Goal: Task Accomplishment & Management: Use online tool/utility

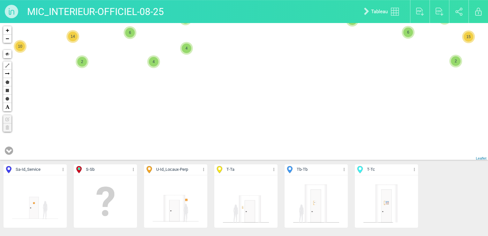
drag, startPoint x: 225, startPoint y: 110, endPoint x: 233, endPoint y: 78, distance: 33.0
click at [233, 78] on div "223-Tb 5 3 4 5 3 8 15 13 16 11 15 17 18 18 17 16 7 17 16 20 17 17 13 24 21 17 3…" at bounding box center [244, 92] width 488 height 138
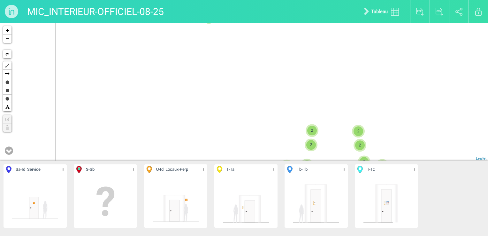
drag, startPoint x: 229, startPoint y: 98, endPoint x: 286, endPoint y: 19, distance: 97.1
click at [287, 21] on div "MIC_INTERIEUR-OFFICIEL-08-25 Tableau Exporter au format PDF Exporter au format …" at bounding box center [244, 118] width 488 height 236
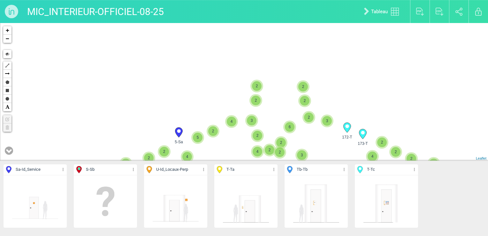
drag, startPoint x: 266, startPoint y: 134, endPoint x: 266, endPoint y: 76, distance: 58.2
click at [266, 79] on div "317-Tb 32-Sa 285-Tb 2 2 2 2 2 2 2 2 5 2 6 2 2 4 2 2 3 2 2 111-T 2 2 3 5 2 5 2 2…" at bounding box center [244, 92] width 488 height 138
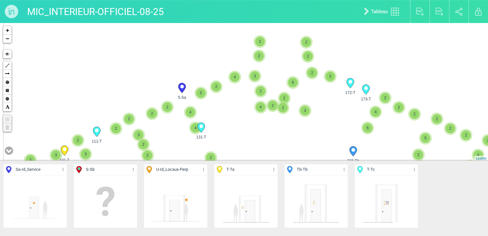
drag, startPoint x: 211, startPoint y: 93, endPoint x: 270, endPoint y: 36, distance: 82.3
click at [270, 36] on div "2 2 2 2 2 2 2 2 5 2 6 2 2 4 2 2 3 2 2 111-T 2 2 3 5 2 5 2 2 2 4 2 2 2 3 4 5 2 2…" at bounding box center [244, 92] width 488 height 138
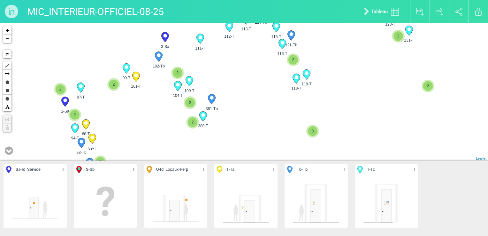
drag, startPoint x: 131, startPoint y: 126, endPoint x: 201, endPoint y: 125, distance: 69.4
click at [200, 125] on div "2 2 2 2 5 2 6 2 2 4 2 3 2 2 111-T 2 131-T 4 2 5-Sa 4 173-T 172-T 6 3 2 4 4 3 3 3" at bounding box center [244, 92] width 488 height 138
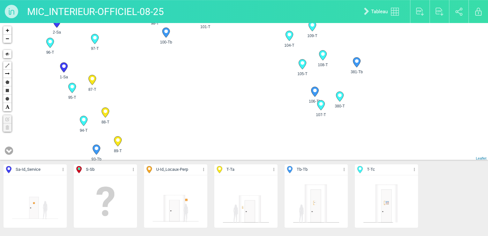
drag, startPoint x: 103, startPoint y: 123, endPoint x: 226, endPoint y: 103, distance: 124.3
click at [226, 103] on div "111-T 131-T 101-T 119-T" at bounding box center [244, 92] width 488 height 138
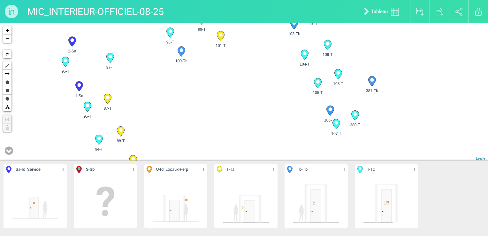
drag, startPoint x: 160, startPoint y: 106, endPoint x: 174, endPoint y: 130, distance: 28.3
click at [174, 130] on div "111-T 131-T 101-T 119-T" at bounding box center [244, 92] width 488 height 138
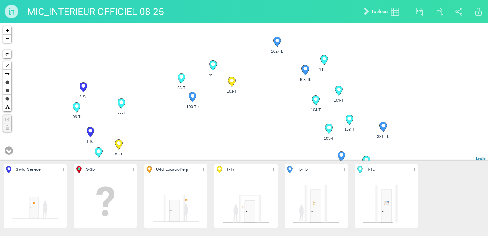
drag, startPoint x: 90, startPoint y: 65, endPoint x: 102, endPoint y: 112, distance: 48.1
click at [102, 112] on div "111-T 131-T 101-T 119-T" at bounding box center [244, 92] width 488 height 138
click at [83, 86] on circle at bounding box center [84, 86] width 4 height 4
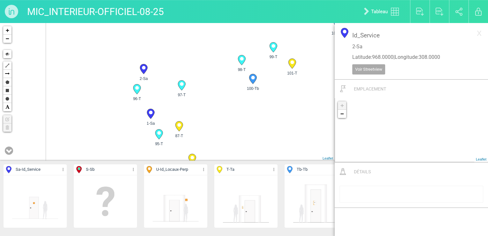
drag, startPoint x: 203, startPoint y: 101, endPoint x: 228, endPoint y: 98, distance: 24.8
click at [228, 98] on div "1-Sa 2-Sa 3-Sa 4-Sa" at bounding box center [167, 92] width 335 height 138
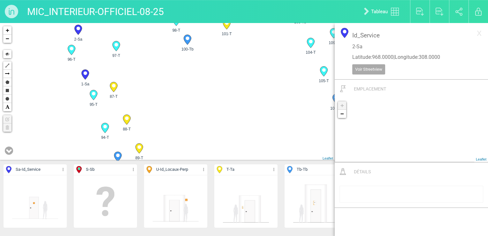
drag, startPoint x: 193, startPoint y: 125, endPoint x: 173, endPoint y: 85, distance: 45.5
click at [173, 85] on div "1-Sa 2-Sa 3-Sa 4-Sa" at bounding box center [167, 92] width 335 height 138
click at [135, 168] on icon at bounding box center [133, 169] width 4 height 7
click at [118, 201] on li "Aff. uniquement" at bounding box center [105, 202] width 63 height 10
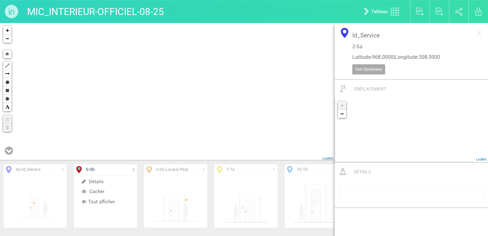
click at [118, 201] on li "Tout afficher" at bounding box center [105, 202] width 63 height 10
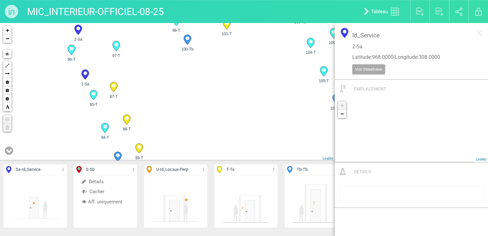
click at [107, 200] on li "Aff. uniquement" at bounding box center [105, 202] width 63 height 10
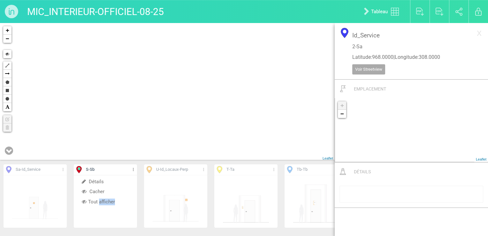
click at [108, 200] on li "Tout afficher" at bounding box center [105, 202] width 63 height 10
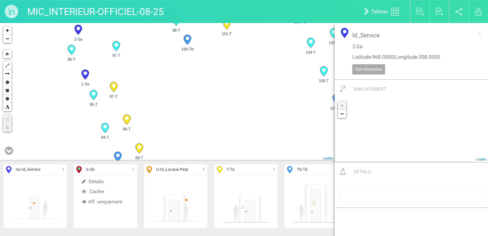
click at [134, 170] on icon at bounding box center [133, 169] width 4 height 7
click at [134, 168] on icon at bounding box center [133, 169] width 4 height 7
click at [113, 200] on li "Aff. uniquement" at bounding box center [105, 202] width 63 height 10
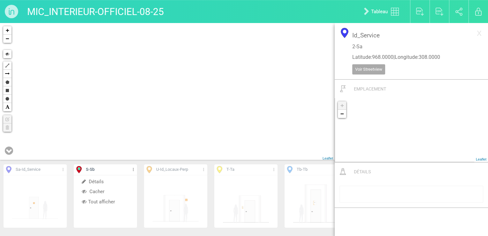
click at [137, 73] on div "+ − Hide Polyline Arrow Polygon Rectangle Circle Text Edit layers Delete layers…" at bounding box center [167, 92] width 335 height 138
click at [111, 200] on li "Tout afficher" at bounding box center [105, 202] width 63 height 10
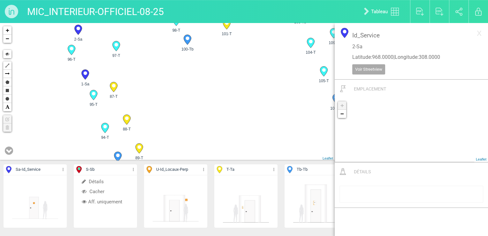
click at [231, 121] on div "1-Sa 2-Sa 3-Sa 87-T" at bounding box center [167, 92] width 335 height 138
drag, startPoint x: 215, startPoint y: 121, endPoint x: 228, endPoint y: 114, distance: 14.4
click at [229, 112] on div "1-Sa 2-Sa 3-Sa 87-T" at bounding box center [167, 92] width 335 height 138
